Goal: Answer question/provide support: Share knowledge or assist other users

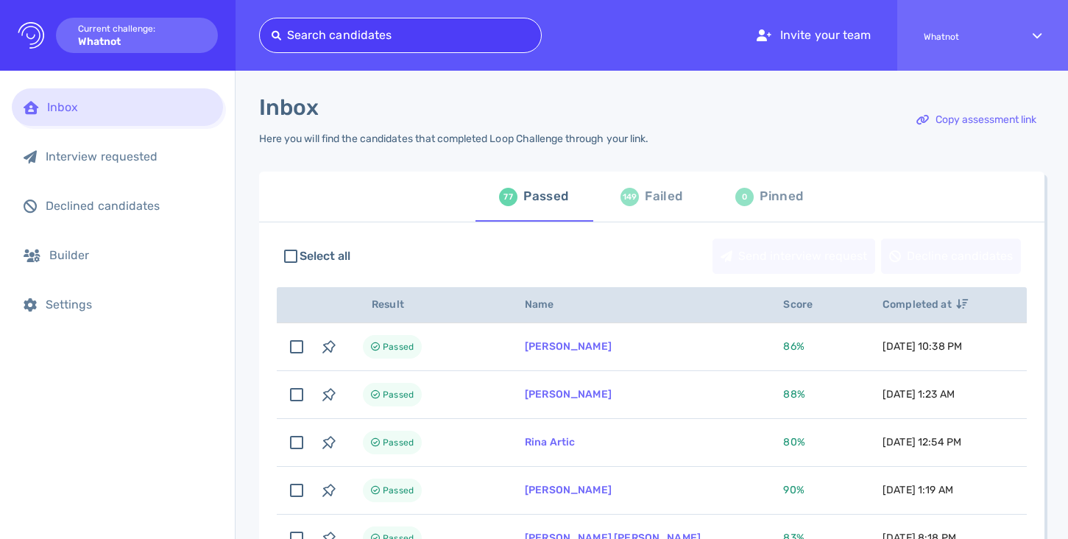
click at [356, 36] on div at bounding box center [401, 35] width 258 height 21
type input "[EMAIL_ADDRESS][DOMAIN_NAME]"
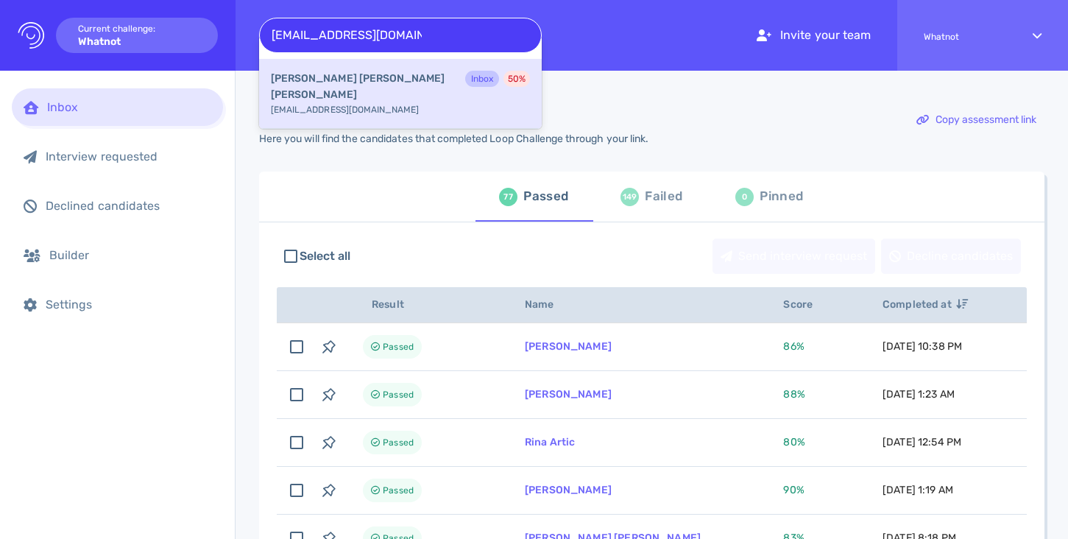
click at [359, 89] on div "Natalia Simoes Capati Inbox 50 % nsimoescapati@gmail.com" at bounding box center [400, 94] width 283 height 70
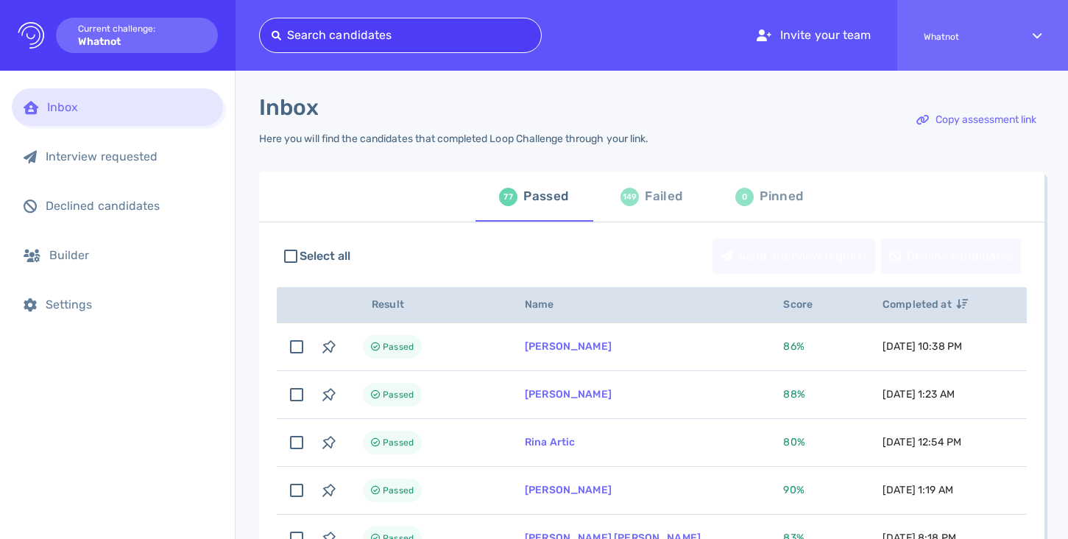
click at [408, 42] on div at bounding box center [401, 35] width 258 height 21
paste input "madalinaaxentoi2@gmail.com"
type input "madalinaaxentoi2@gmail.com"
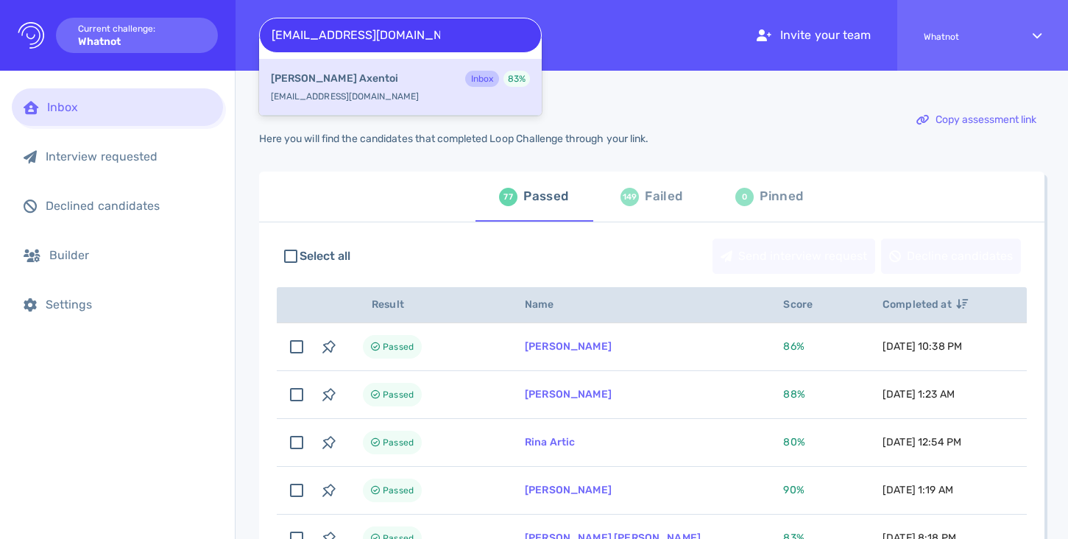
click at [415, 75] on div "Maddie Axentoi Inbox 83 %" at bounding box center [400, 80] width 259 height 19
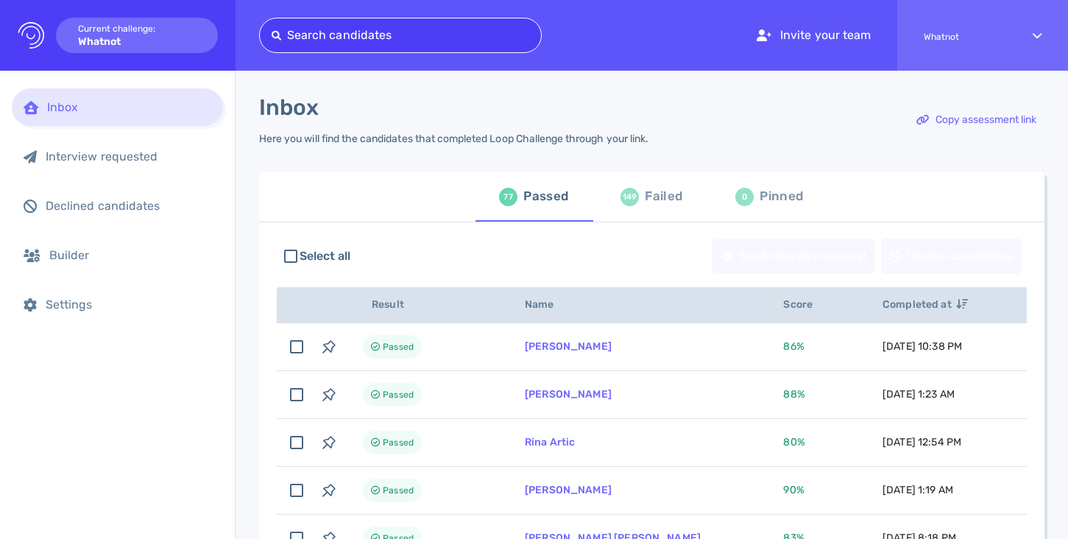
click at [371, 39] on div at bounding box center [401, 35] width 258 height 21
click at [354, 29] on div at bounding box center [401, 35] width 258 height 21
paste input "alukoelijah@gmail.com"
type input "alukoelijah@gmail.com"
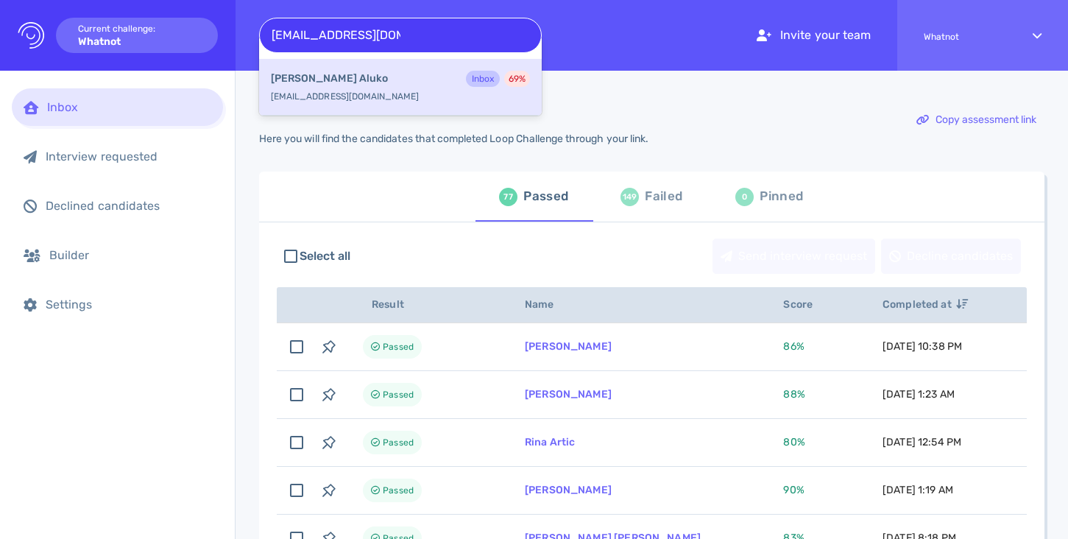
click at [363, 79] on div "Elijah Aluko Inbox 69 %" at bounding box center [400, 80] width 259 height 19
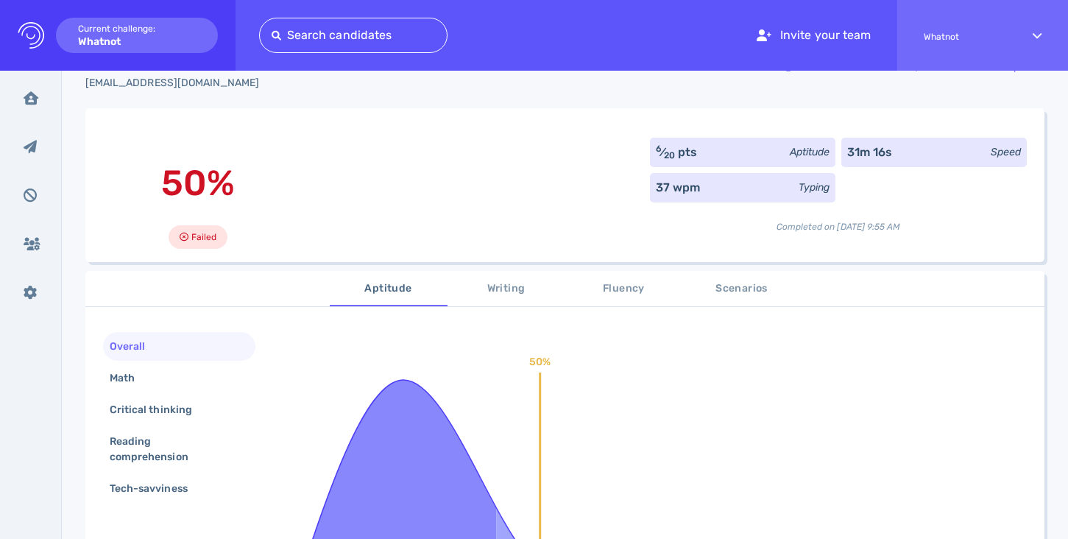
scroll to position [60, 0]
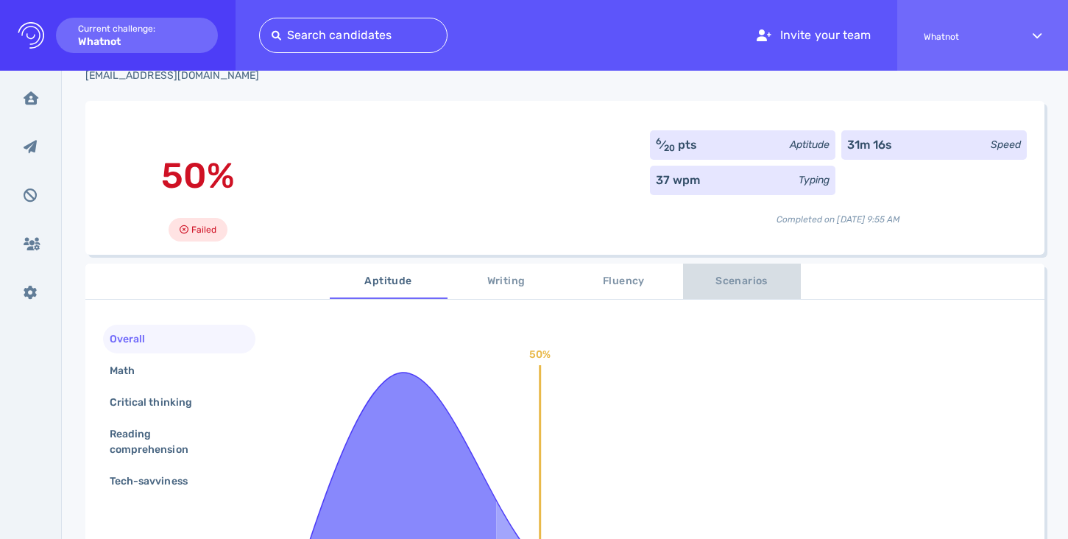
click at [716, 283] on span "Scenarios" at bounding box center [742, 281] width 100 height 18
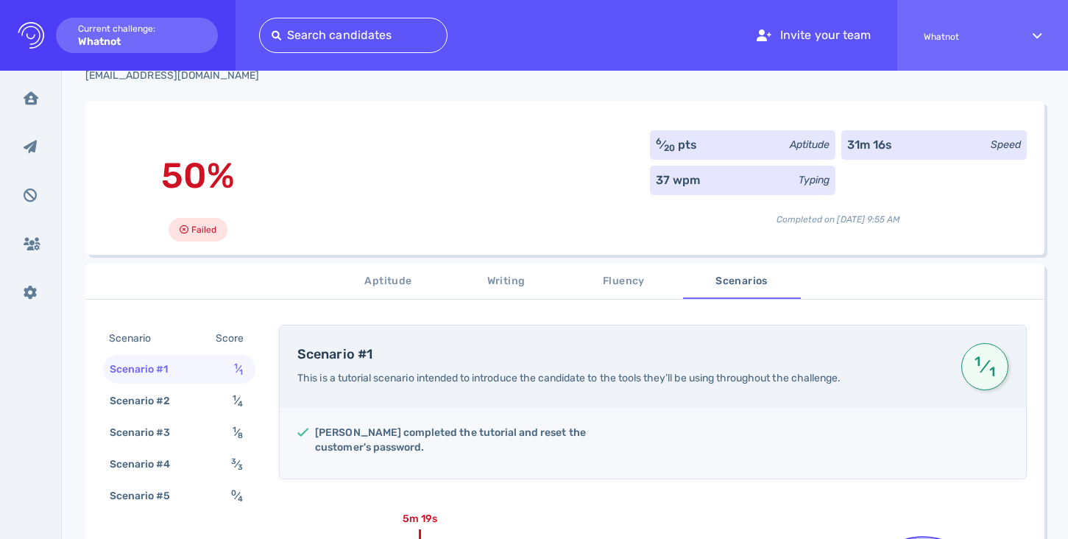
scroll to position [0, 0]
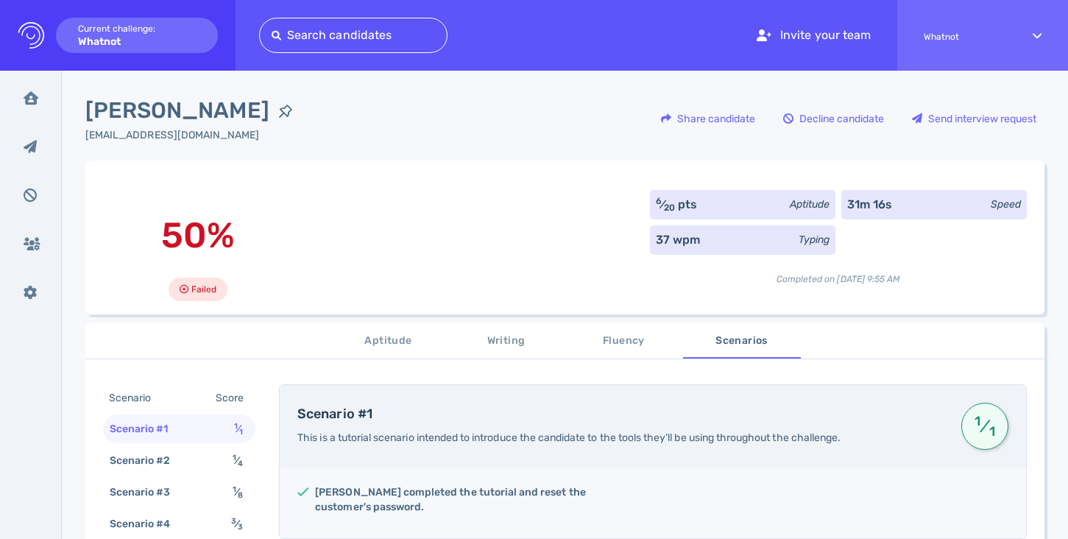
click at [161, 134] on div "[EMAIL_ADDRESS][DOMAIN_NAME]" at bounding box center [193, 134] width 216 height 15
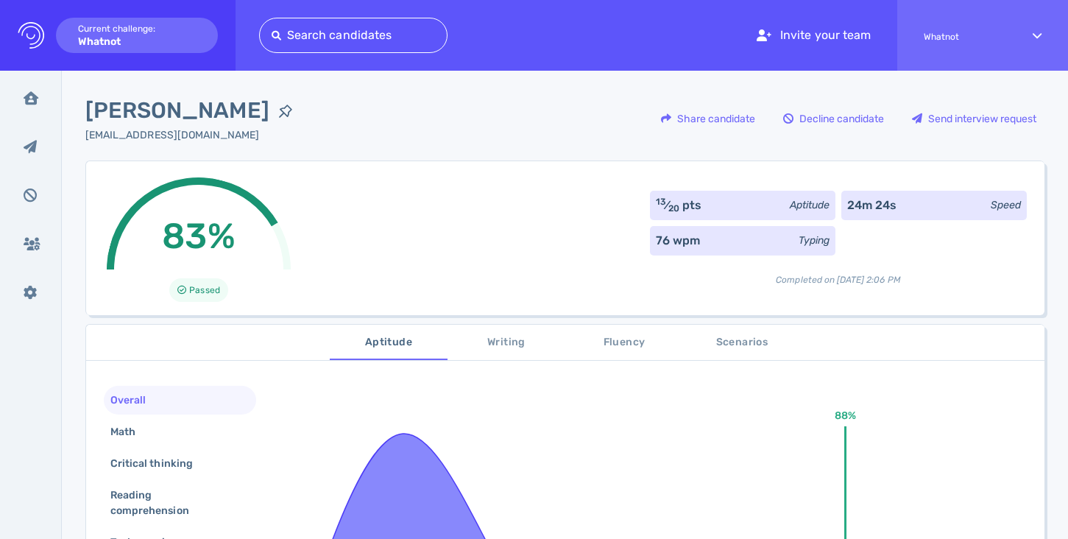
click at [215, 131] on div "[EMAIL_ADDRESS][DOMAIN_NAME]" at bounding box center [193, 134] width 216 height 15
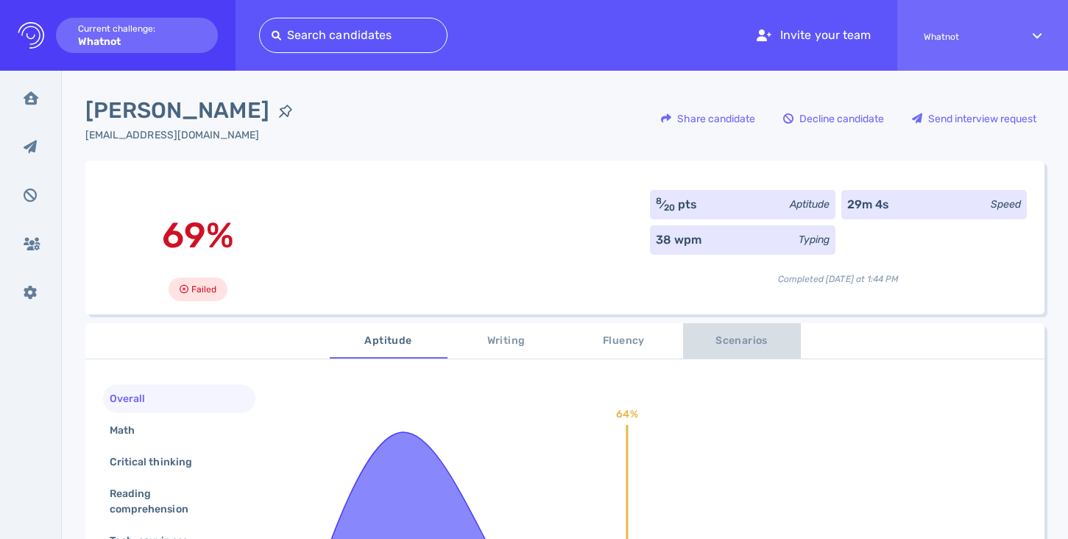
click at [735, 342] on span "Scenarios" at bounding box center [742, 341] width 100 height 18
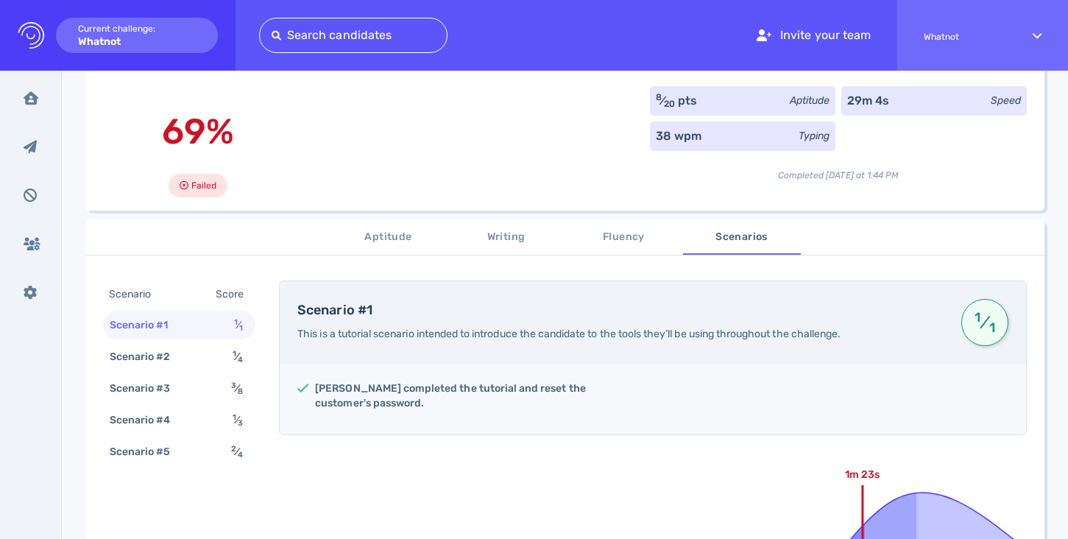
scroll to position [101, 0]
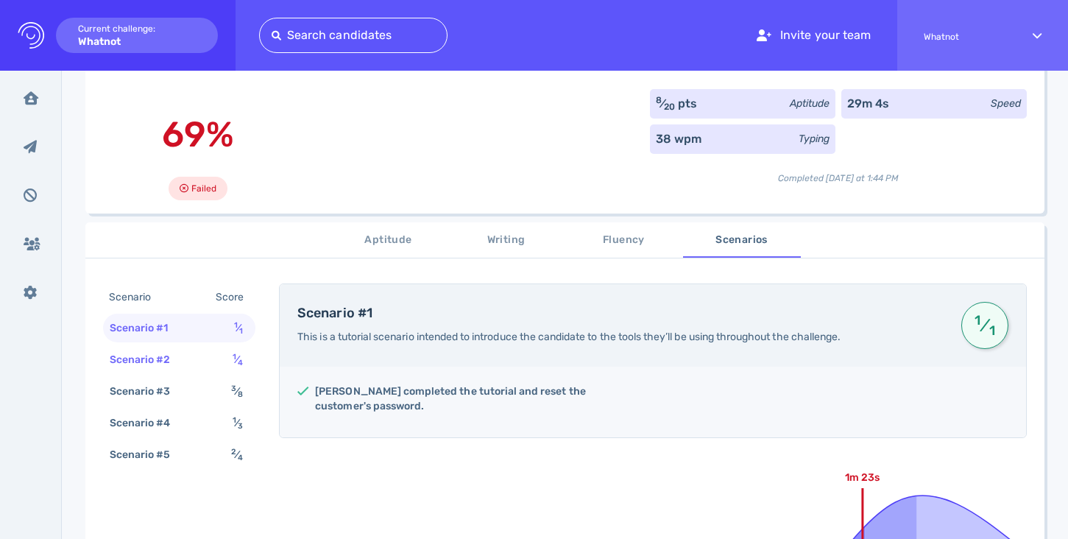
click at [212, 364] on div "Scenario #2 1 ⁄ 4" at bounding box center [179, 359] width 152 height 29
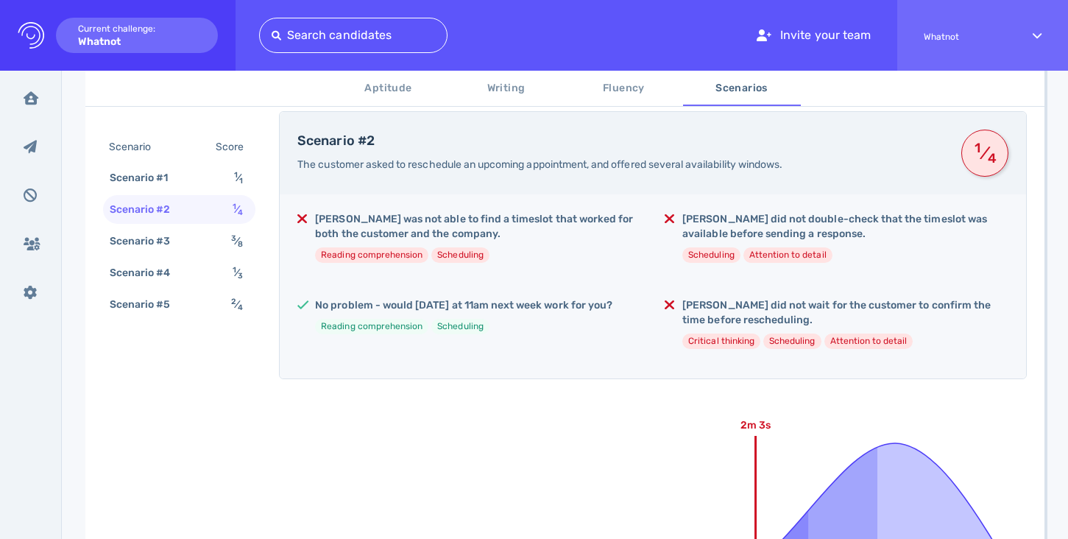
scroll to position [237, 0]
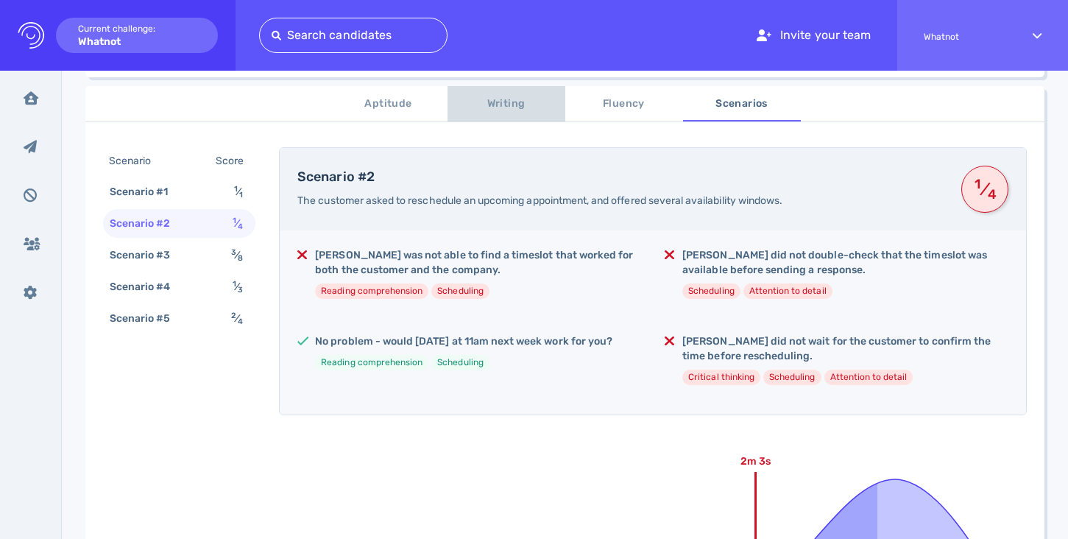
click at [497, 105] on span "Writing" at bounding box center [506, 104] width 100 height 18
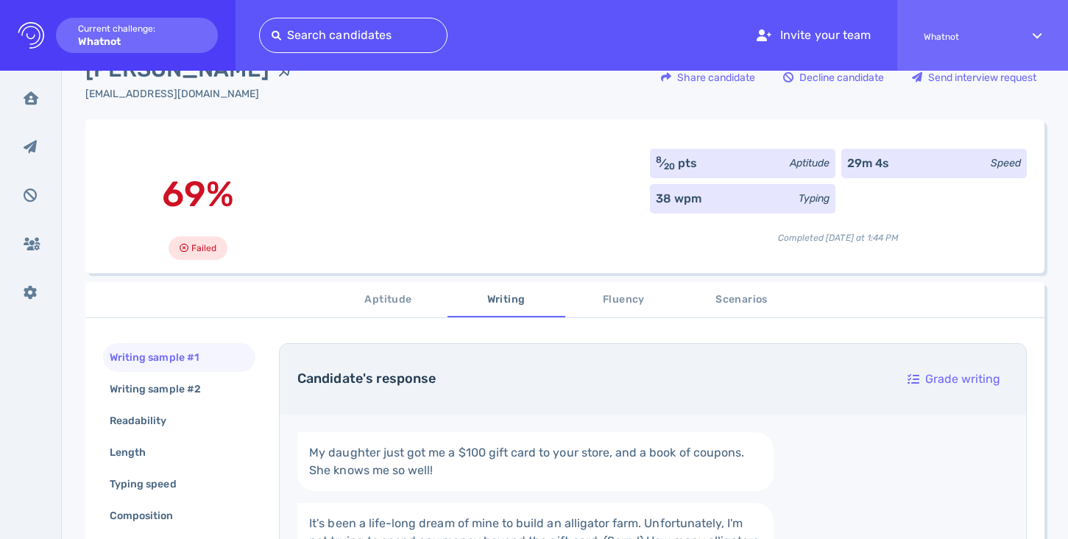
scroll to position [66, 0]
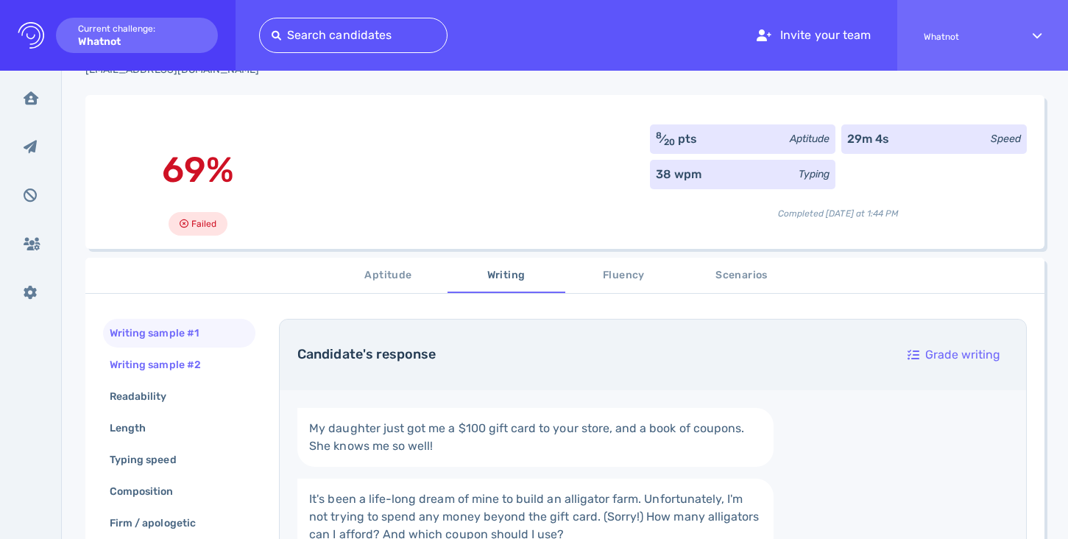
click at [187, 370] on div "Writing sample #2" at bounding box center [163, 364] width 112 height 21
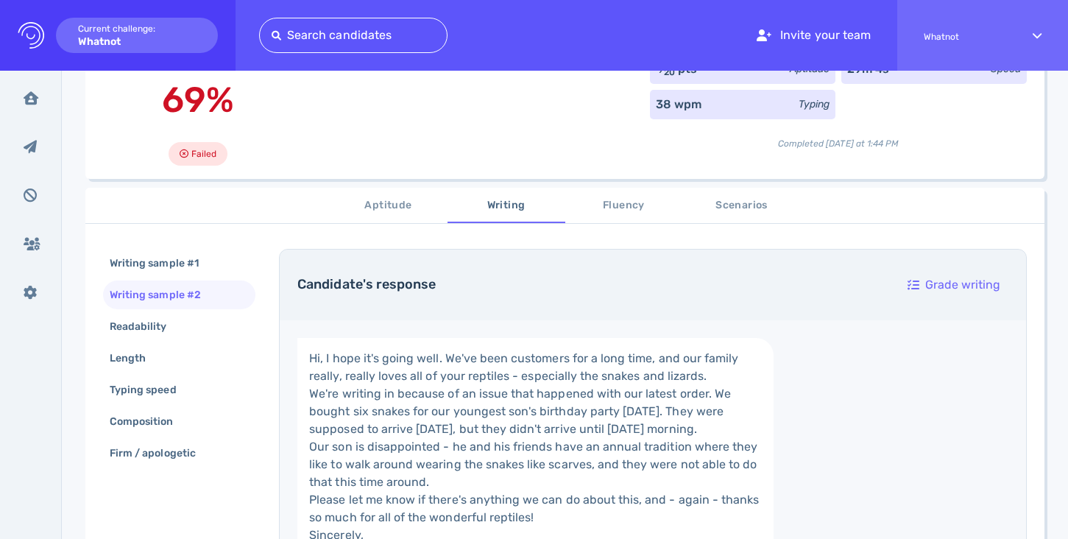
scroll to position [115, 0]
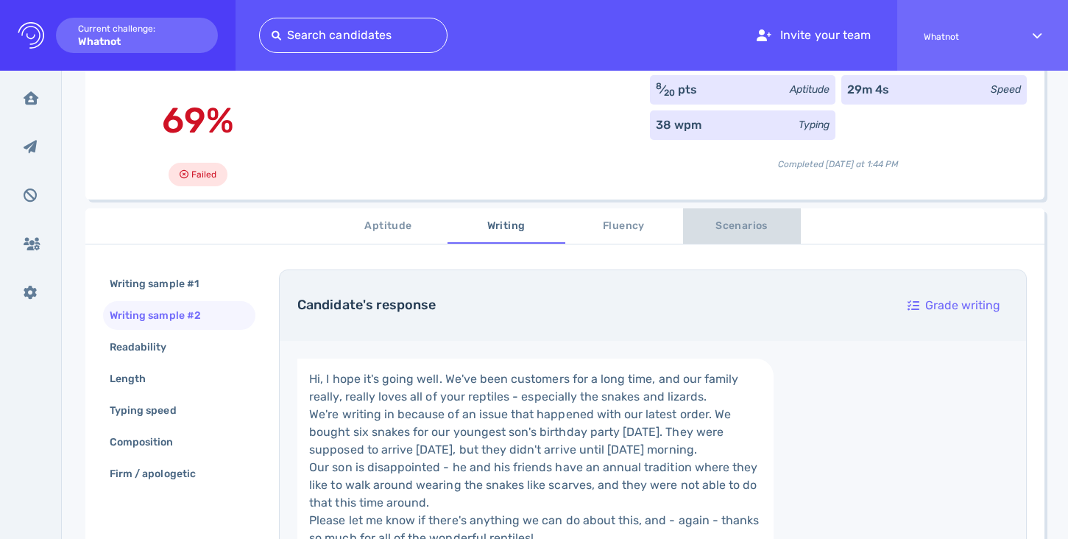
click at [728, 224] on span "Scenarios" at bounding box center [742, 226] width 100 height 18
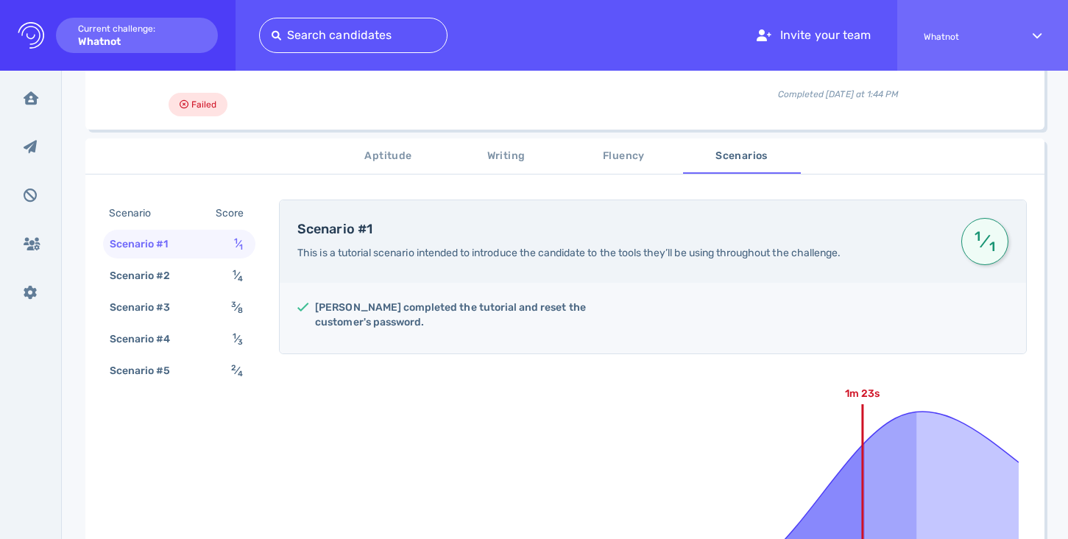
scroll to position [167, 0]
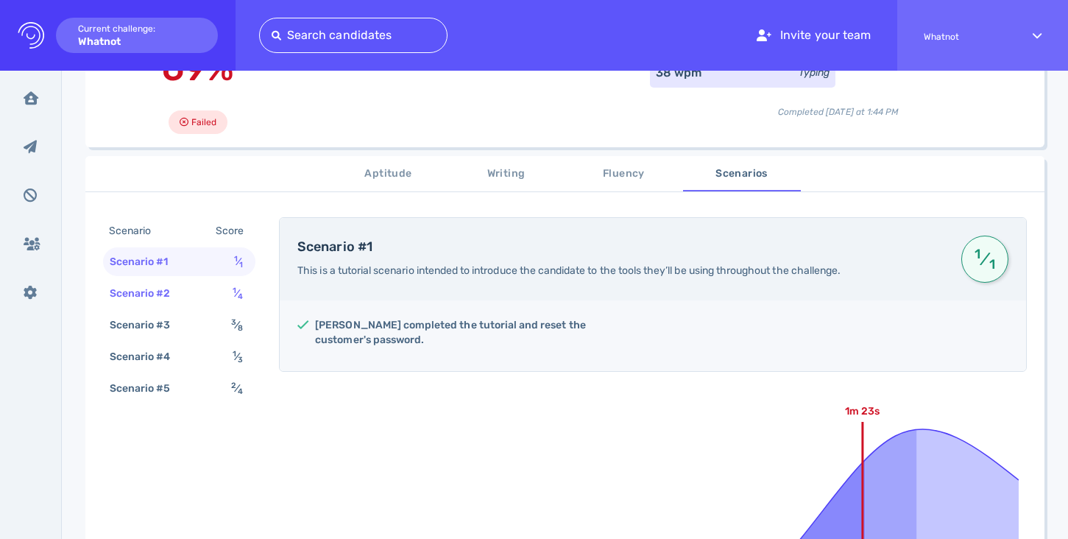
click at [203, 289] on div "Scenario #2 1 ⁄ 4" at bounding box center [179, 293] width 152 height 29
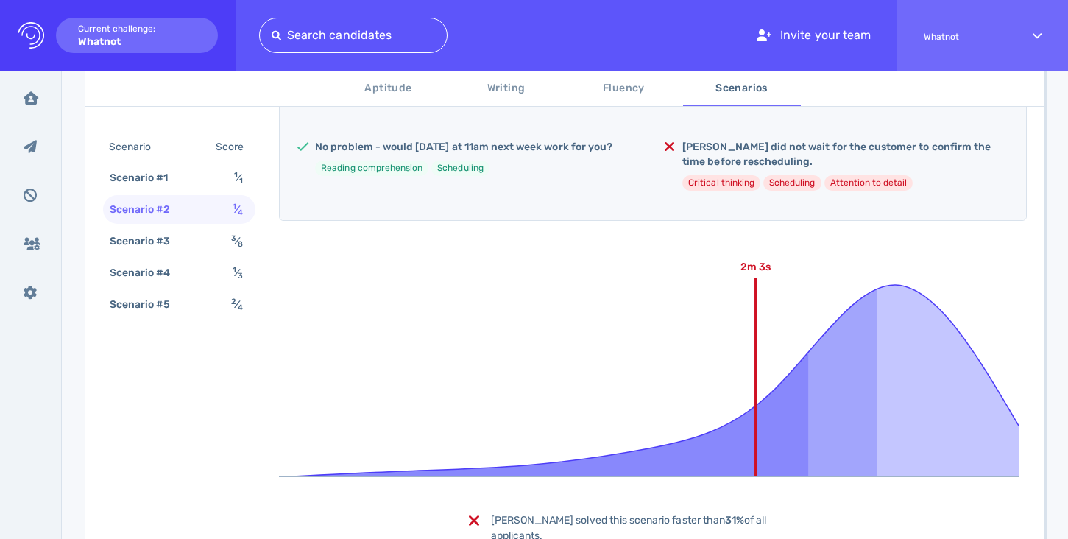
scroll to position [367, 0]
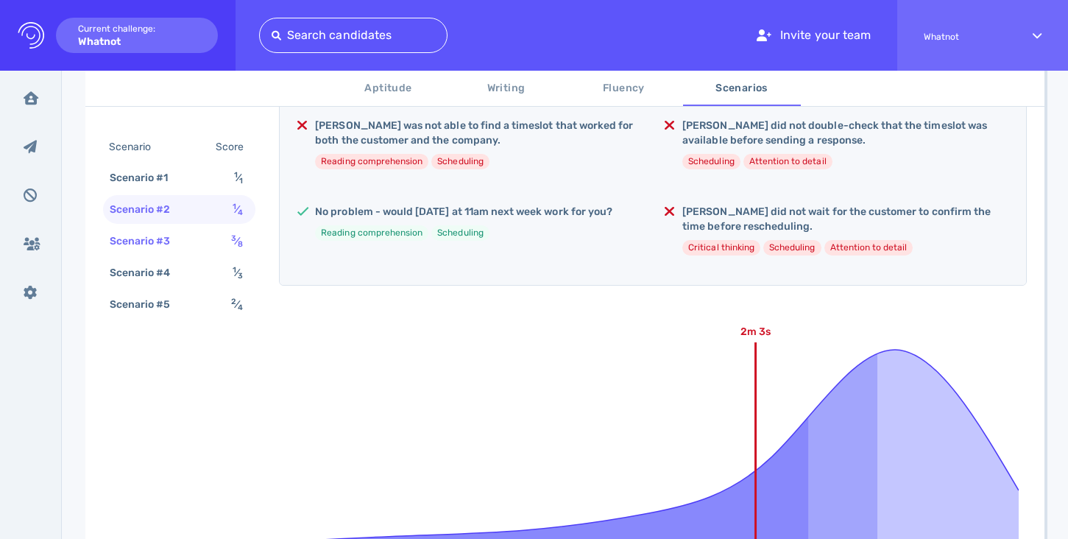
click at [207, 243] on div "Scenario #3 3 ⁄ 8" at bounding box center [179, 241] width 152 height 29
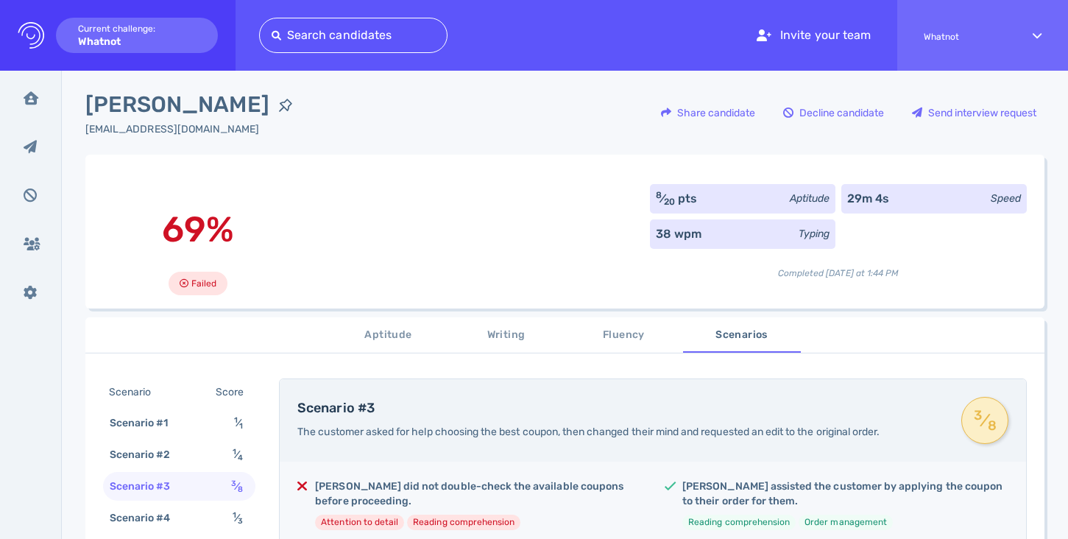
scroll to position [0, 0]
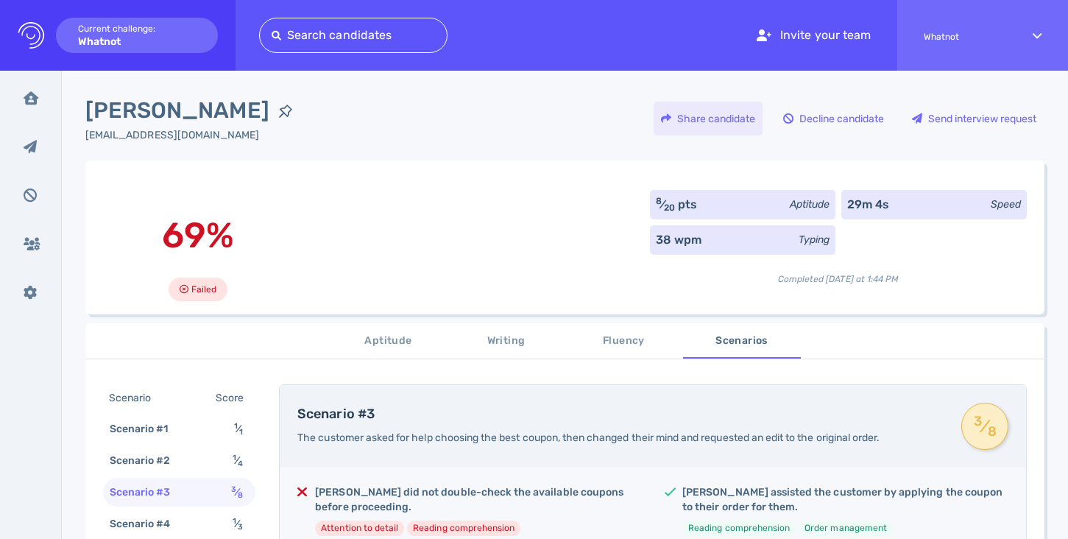
click at [705, 115] on div "Share candidate" at bounding box center [708, 119] width 109 height 34
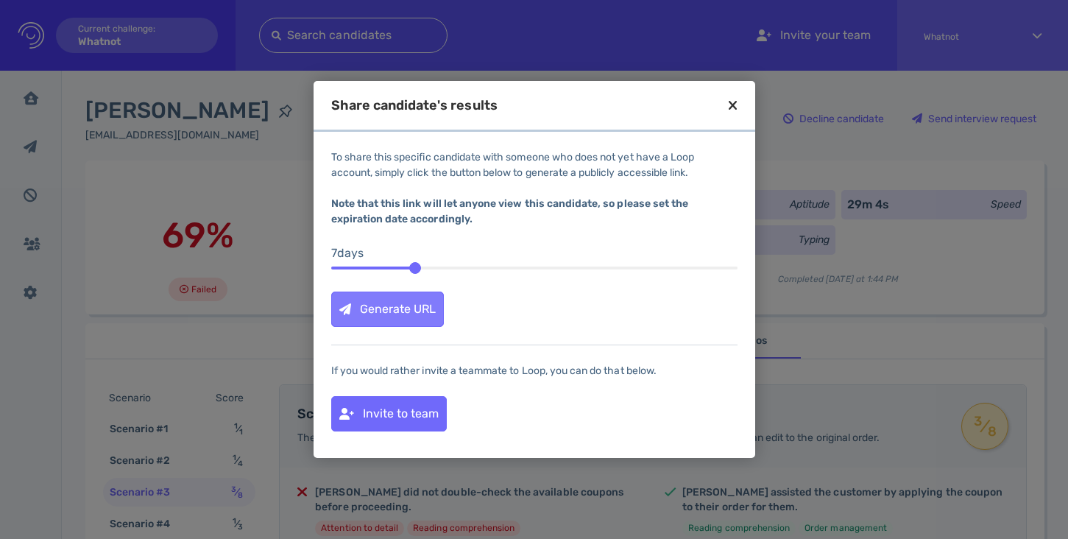
click at [418, 306] on div "Generate URL" at bounding box center [387, 309] width 111 height 34
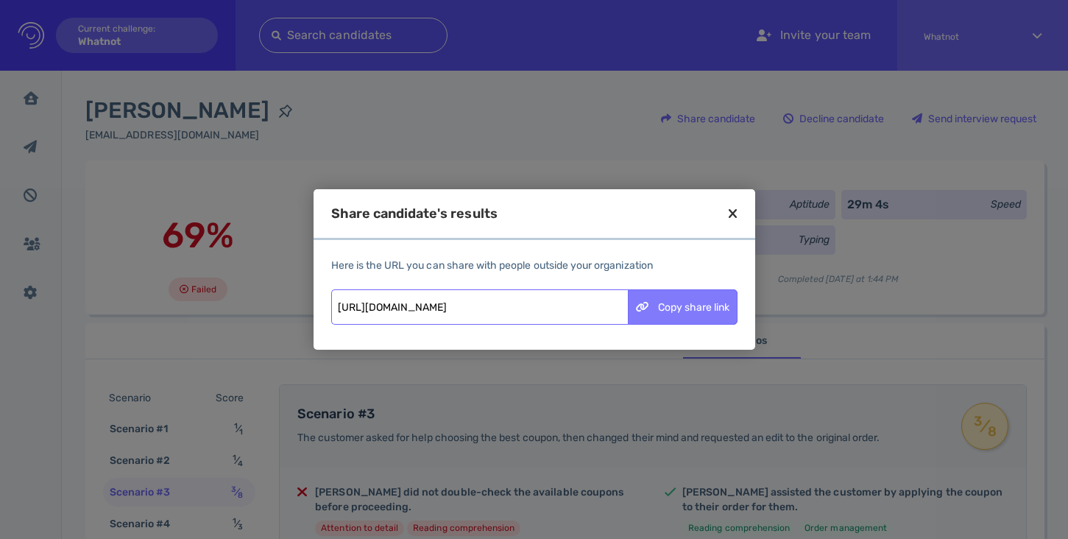
click at [662, 307] on div "Copy share link" at bounding box center [683, 307] width 108 height 34
click at [731, 213] on icon at bounding box center [733, 213] width 8 height 13
